Goal: Transaction & Acquisition: Book appointment/travel/reservation

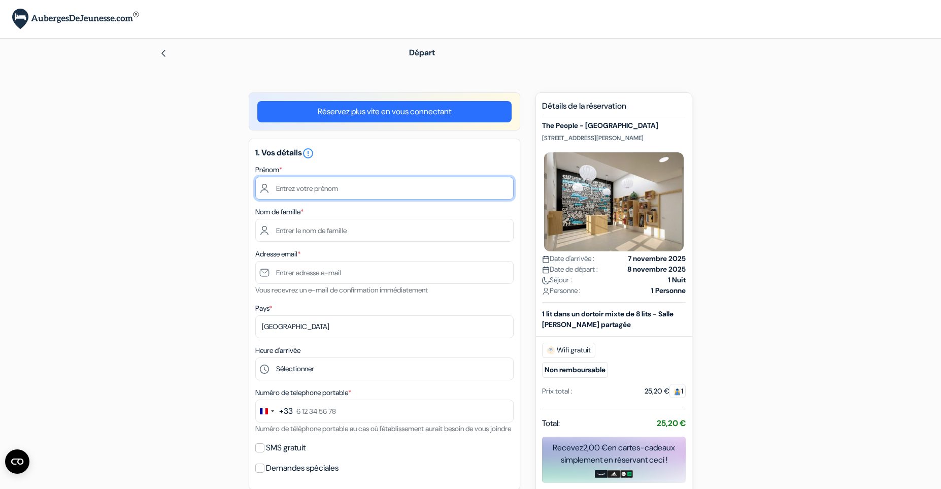
click at [394, 186] on input "text" at bounding box center [384, 188] width 258 height 23
type input "Leila"
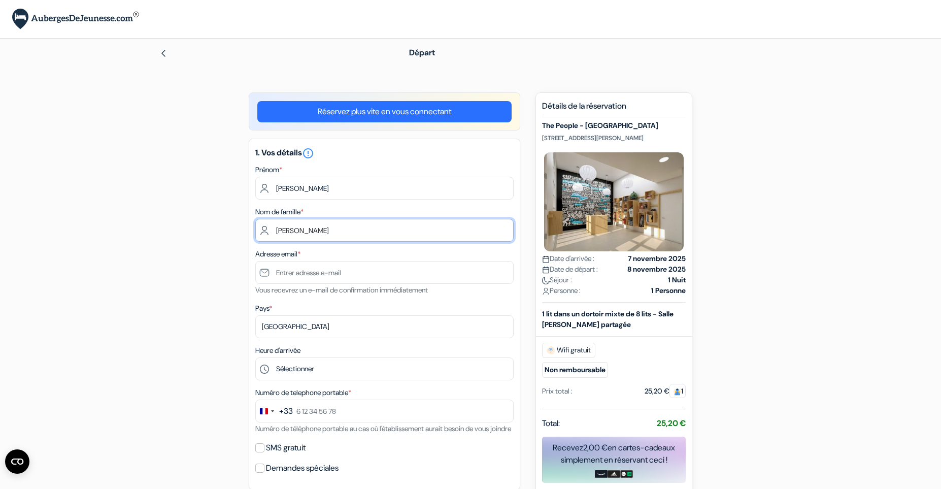
type input "[PERSON_NAME]"
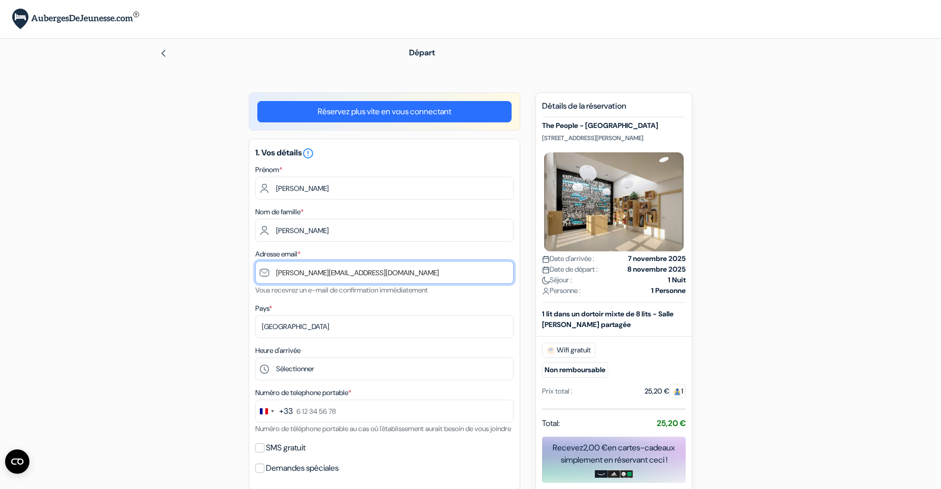
type input "[EMAIL_ADDRESS][DOMAIN_NAME]"
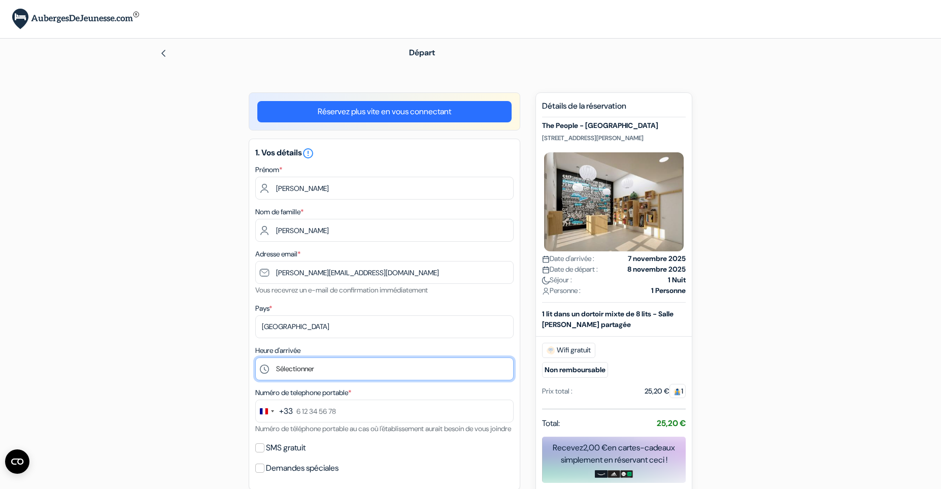
click at [255, 357] on select "Sélectionner 1:00 2:00 3:00 4:00 5:00 6:00 7:00 8:00 9:00 10:00 11:00 12:00 13:…" at bounding box center [384, 368] width 258 height 23
select select "23"
click option "23:00" at bounding box center [0, 0] width 0 height 0
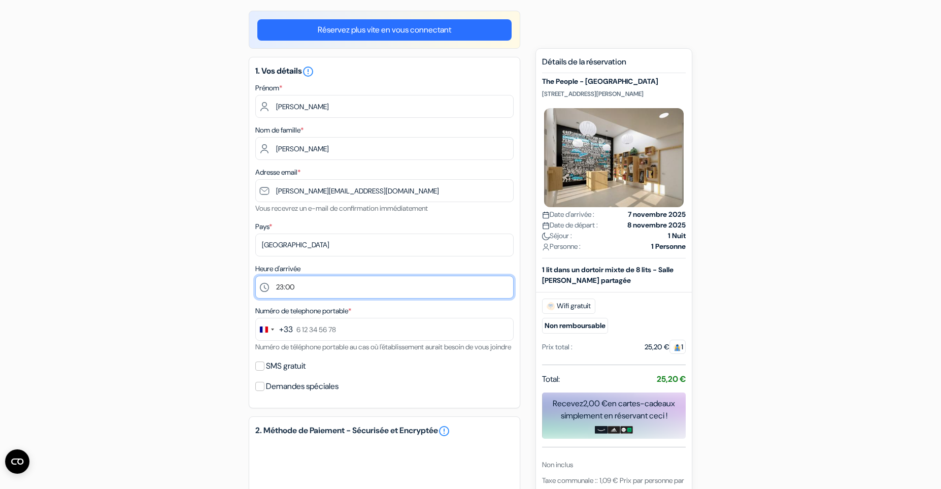
scroll to position [140, 0]
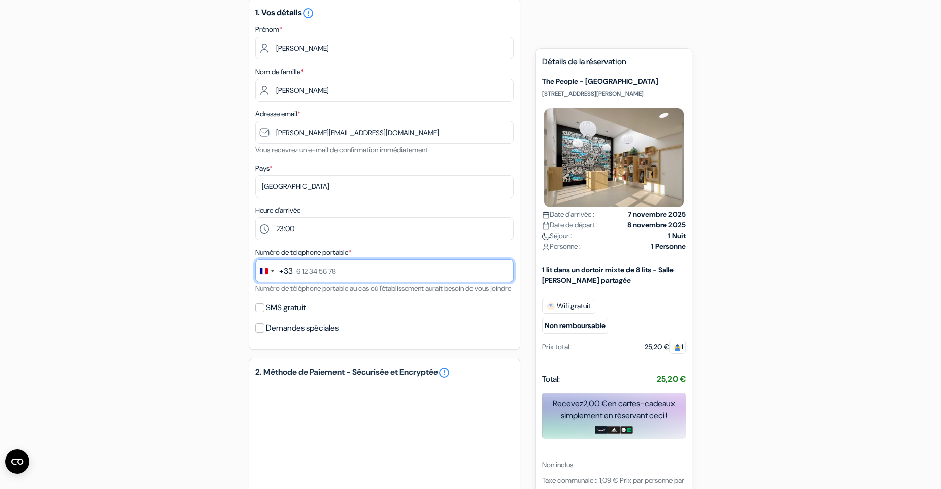
click at [385, 277] on input "text" at bounding box center [384, 270] width 258 height 23
type input "6 69 71 61 74"
click at [287, 315] on label "SMS gratuit" at bounding box center [286, 308] width 40 height 14
click at [264, 312] on input "SMS gratuit" at bounding box center [259, 307] width 9 height 9
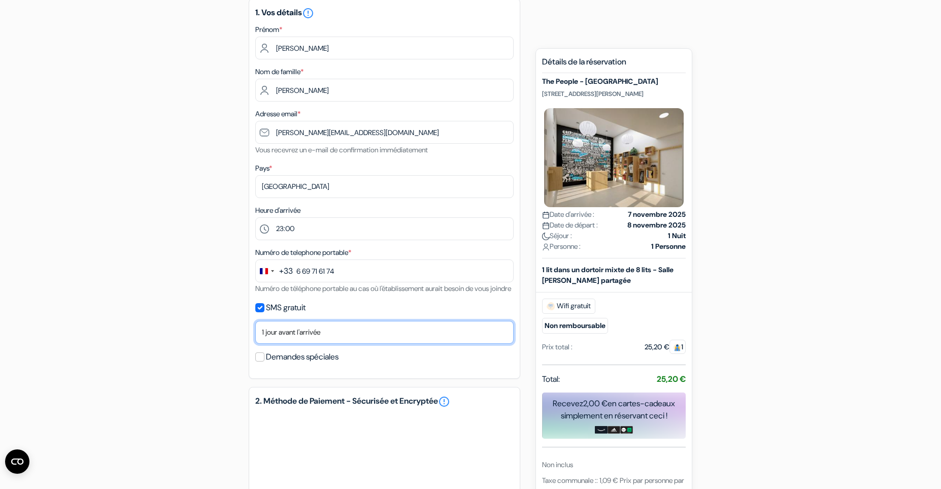
click at [255, 321] on select "Non merci Maintenant Le jour de votre arrivée 1 jour avant l'arrivée 2 jours av…" at bounding box center [384, 332] width 258 height 23
click at [266, 321] on div "1. Vos détails error_outline Prénom * Leila Nom de famille * Mounsif Adresse em…" at bounding box center [385, 188] width 272 height 380
click at [263, 312] on input "SMS gratuit" at bounding box center [259, 307] width 9 height 9
checkbox input "false"
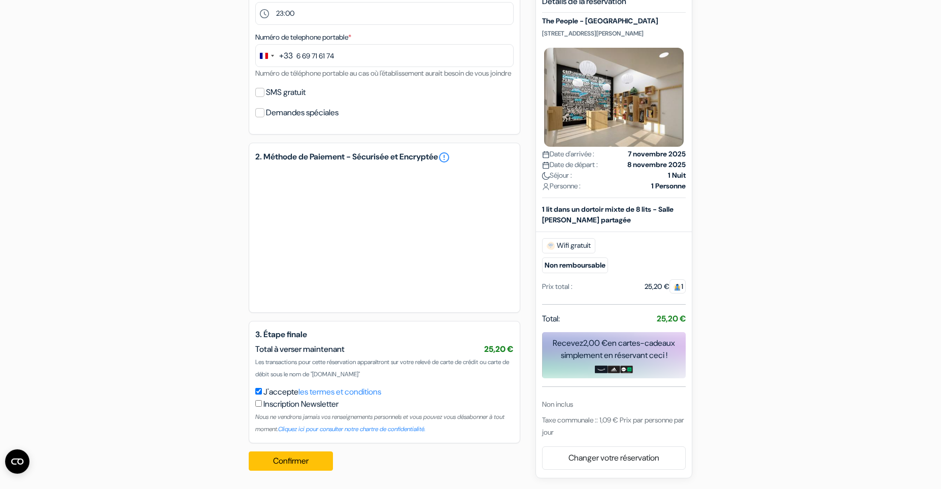
scroll to position [368, 0]
click at [585, 462] on link "Changer votre réservation" at bounding box center [614, 458] width 143 height 19
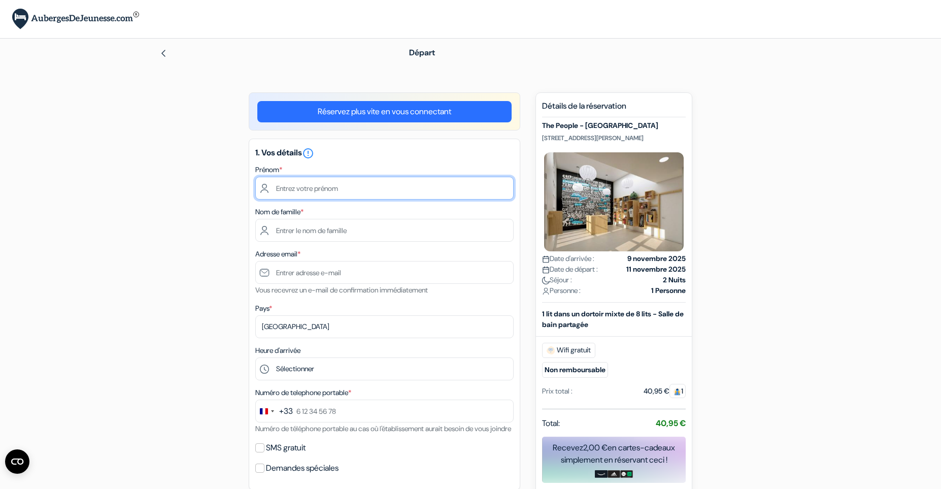
click at [425, 193] on input "text" at bounding box center [384, 188] width 258 height 23
type input "Leila"
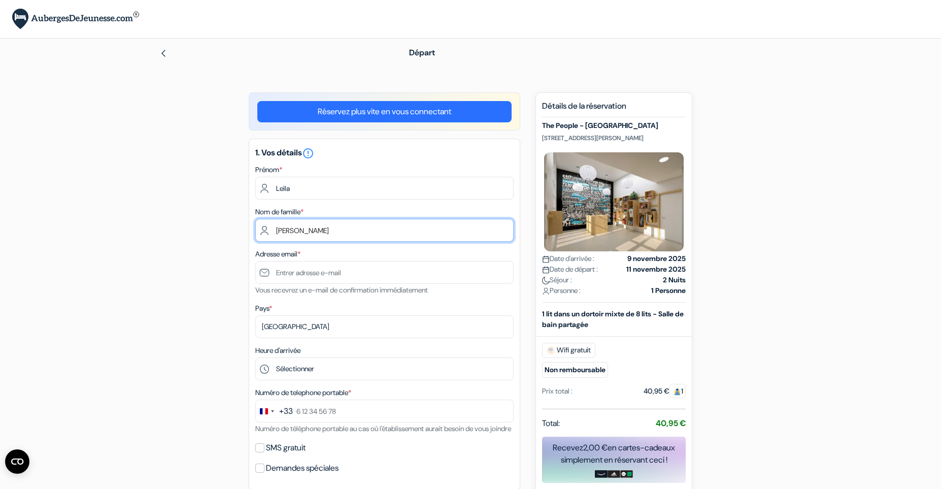
type input "[PERSON_NAME]"
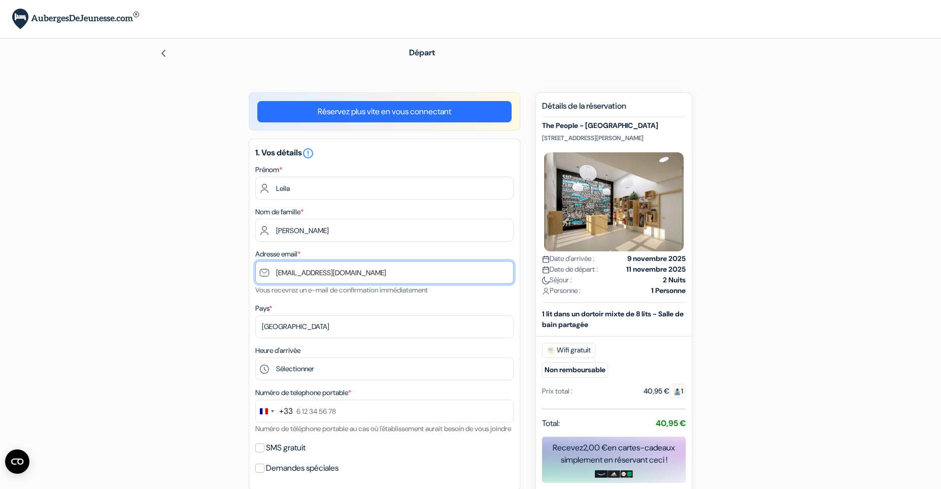
type input "[EMAIL_ADDRESS][DOMAIN_NAME]"
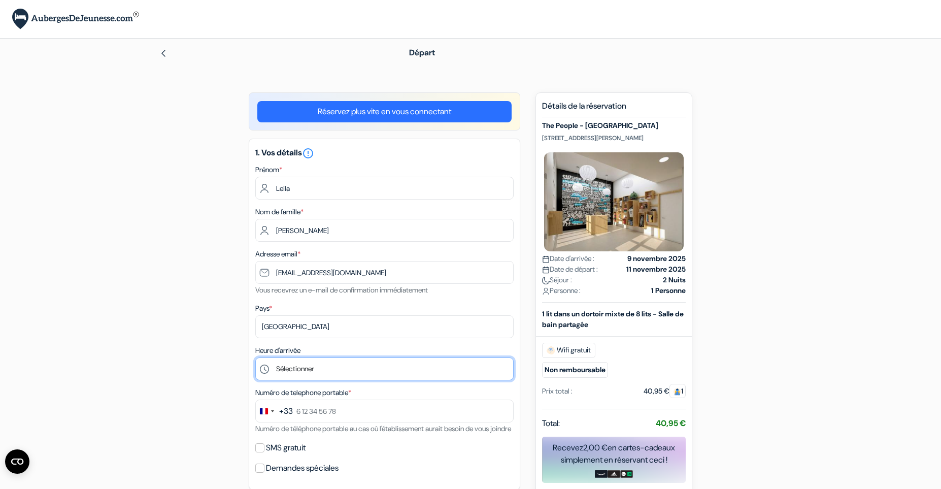
click at [255, 357] on select "Sélectionner 1:00 2:00 3:00 4:00 5:00 6:00 7:00 8:00 9:00 10:00 11:00 12:00 13:…" at bounding box center [384, 368] width 258 height 23
click at [219, 335] on div "add_box The People - [GEOGRAPHIC_DATA] [STREET_ADDRESS][PERSON_NAME] done done …" at bounding box center [471, 463] width 670 height 742
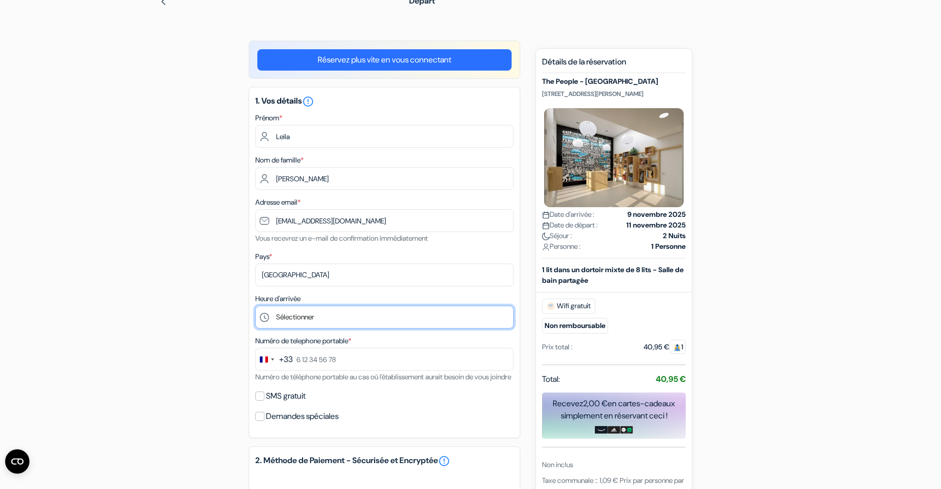
scroll to position [70, 0]
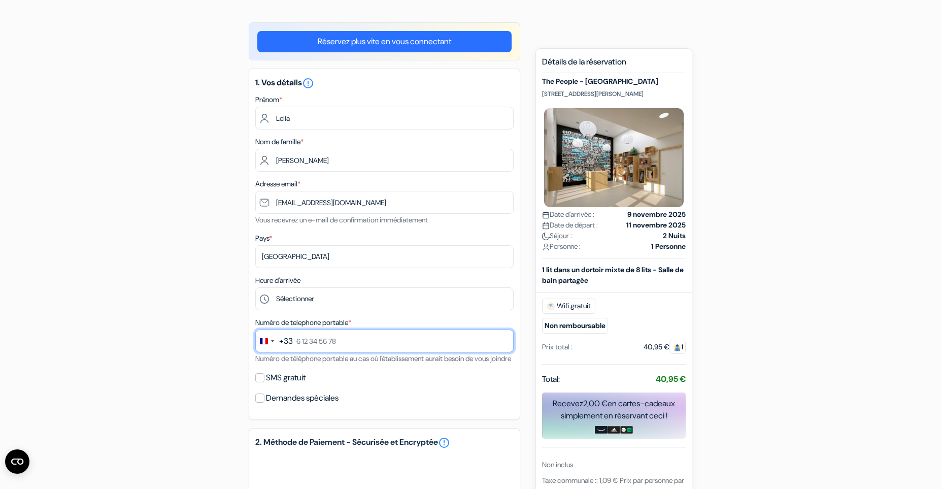
click at [339, 338] on input "text" at bounding box center [384, 340] width 258 height 23
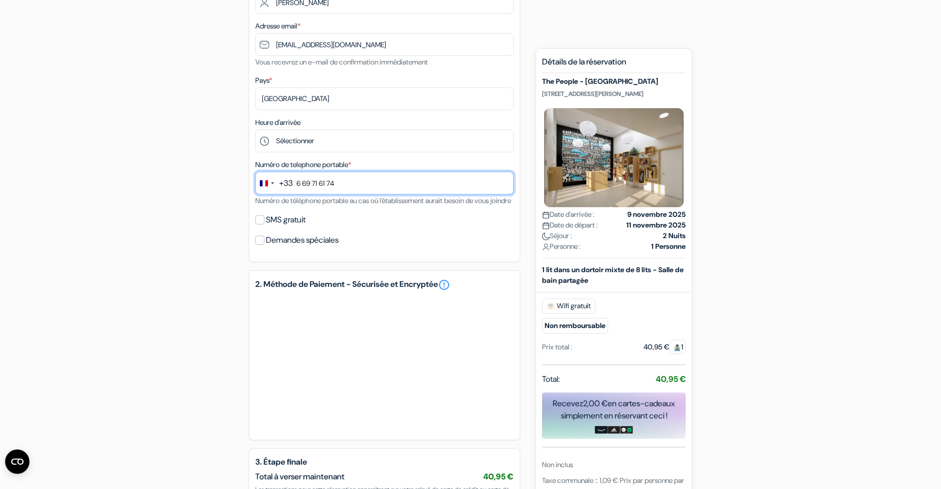
scroll to position [280, 0]
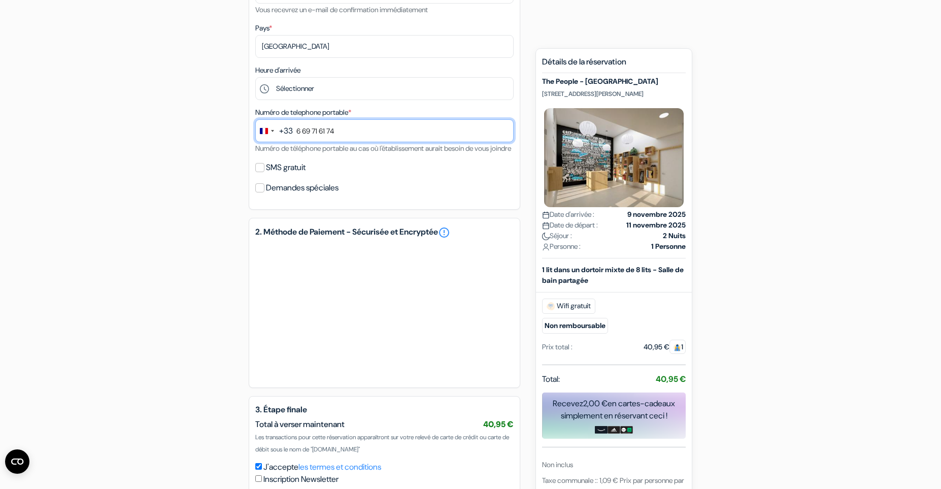
type input "6 69 71 61 74"
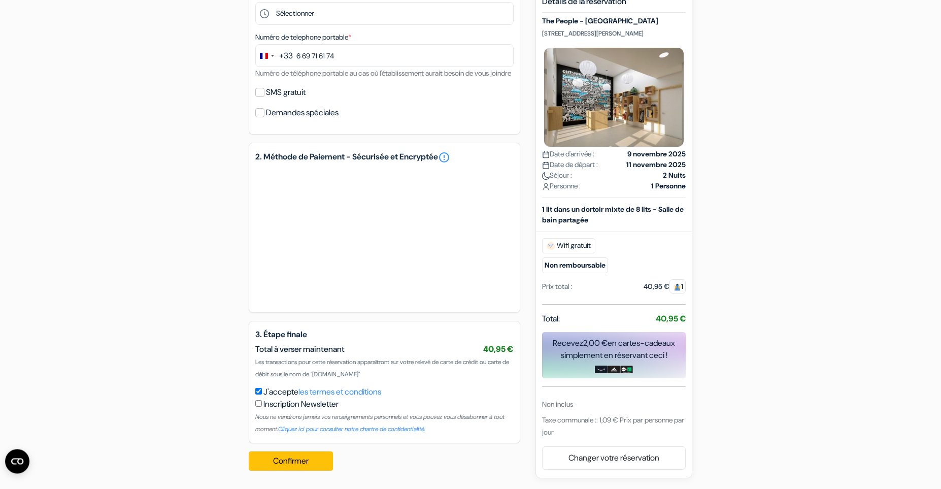
scroll to position [368, 0]
click at [280, 457] on button "Confirmer Loading..." at bounding box center [291, 460] width 84 height 19
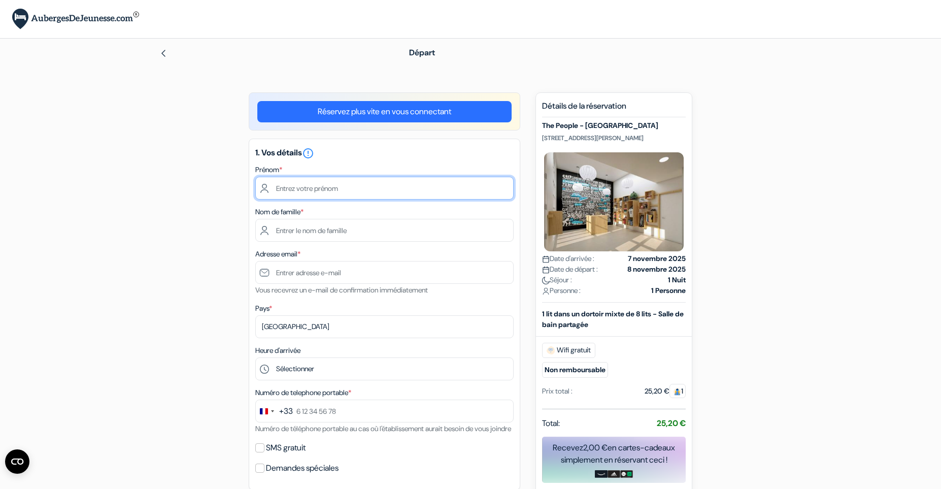
click at [419, 187] on input "text" at bounding box center [384, 188] width 258 height 23
type input "Leila"
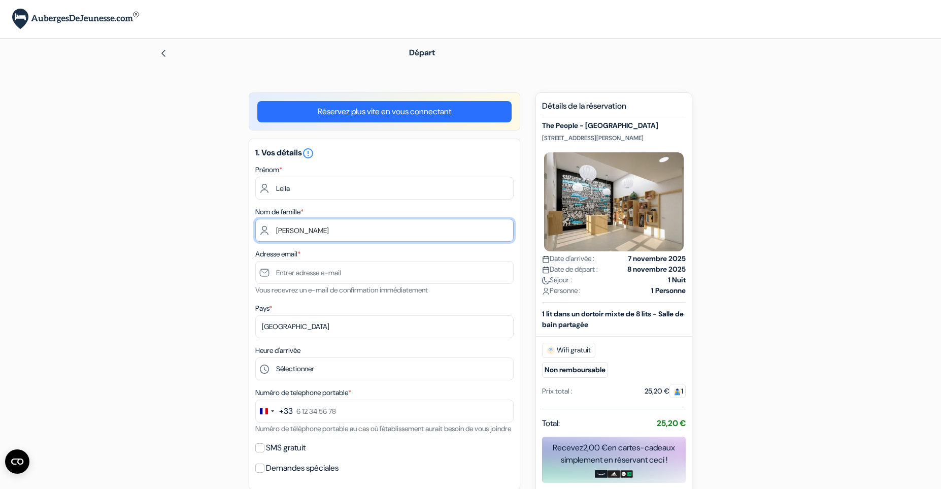
type input "[PERSON_NAME]"
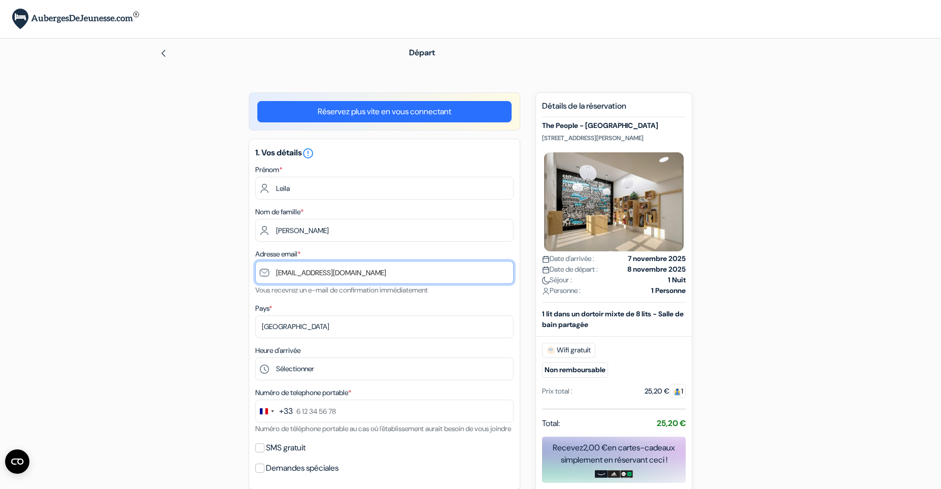
type input "[EMAIL_ADDRESS][DOMAIN_NAME]"
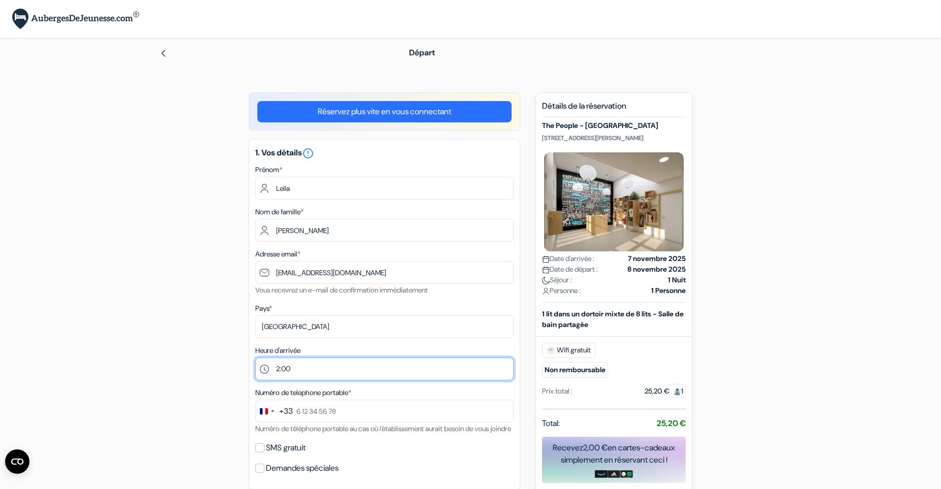
select select "23"
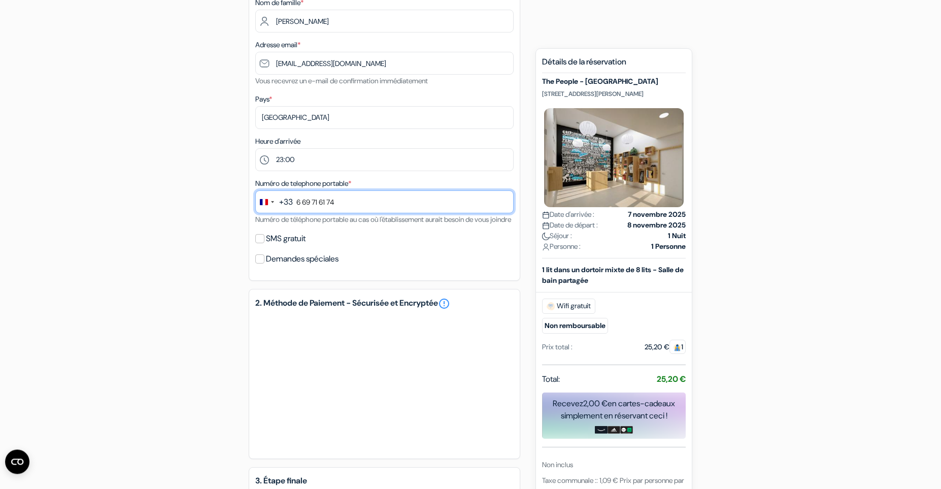
scroll to position [210, 0]
type input "6 69 71 61 74"
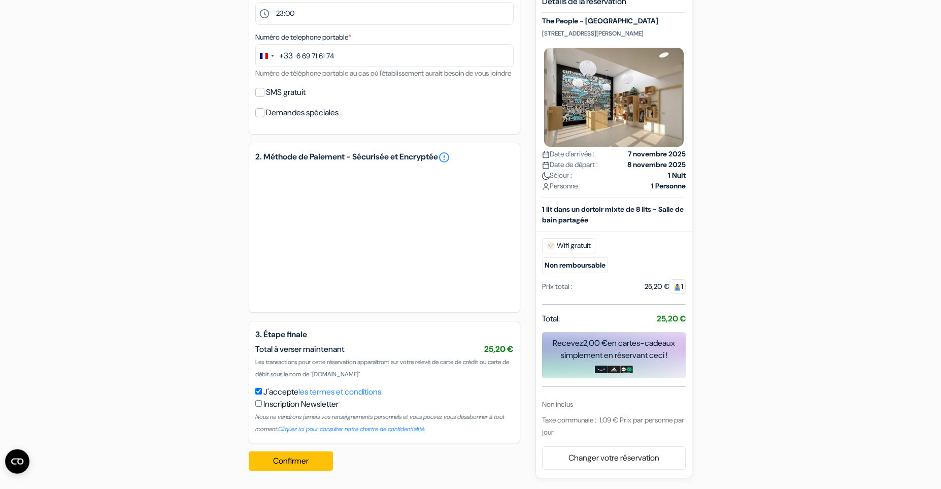
scroll to position [368, 0]
click at [278, 461] on button "Confirmer Loading..." at bounding box center [291, 460] width 84 height 19
